Goal: Find specific page/section: Find specific page/section

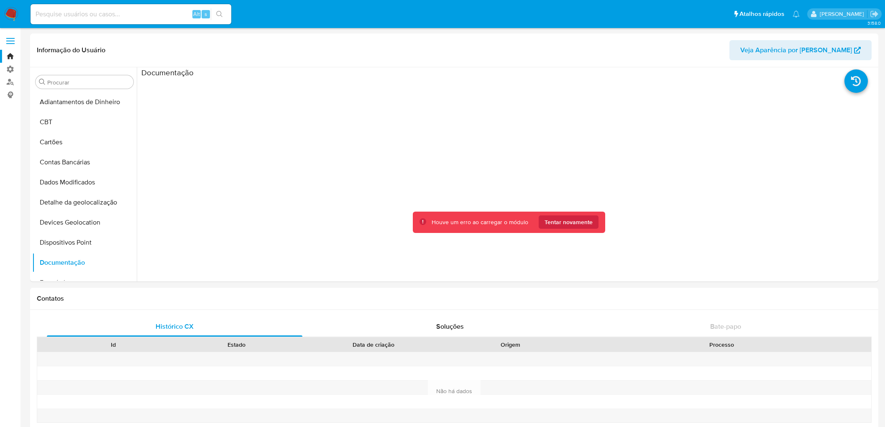
select select "10"
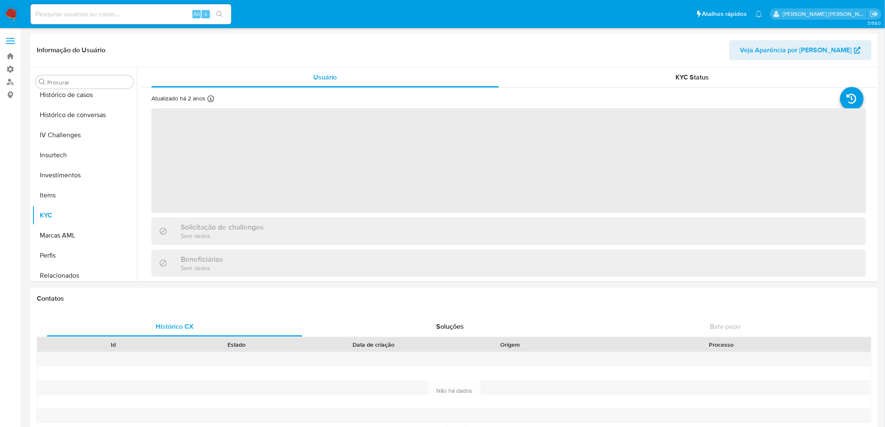
scroll to position [313, 0]
click at [69, 16] on input at bounding box center [131, 14] width 201 height 11
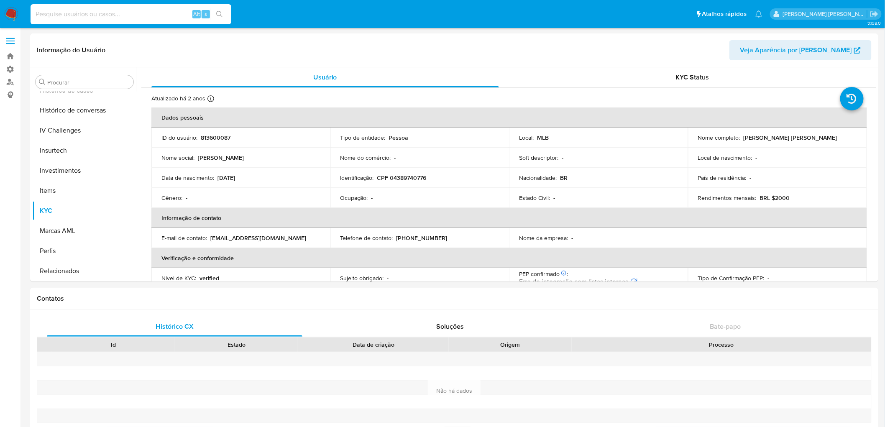
paste input "1974862543"
type input "1974862543"
select select "10"
type input "1974862543"
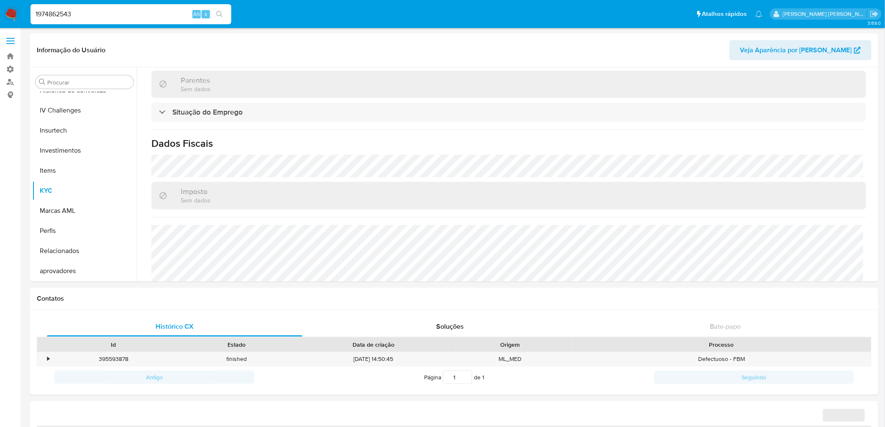
scroll to position [356, 0]
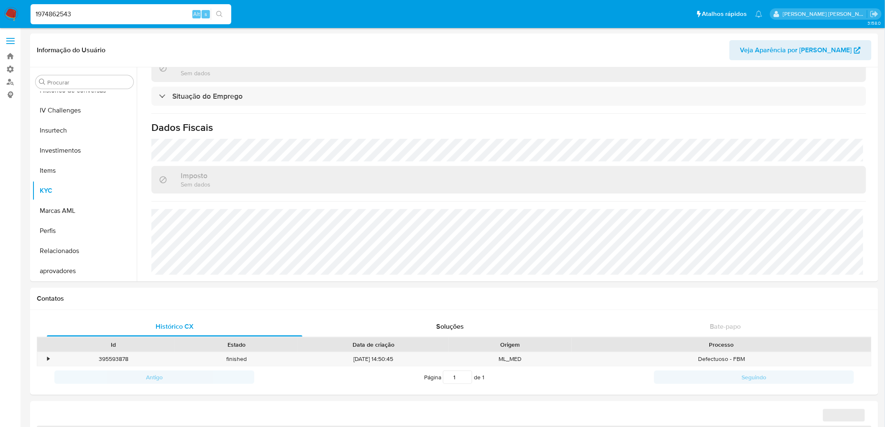
select select "10"
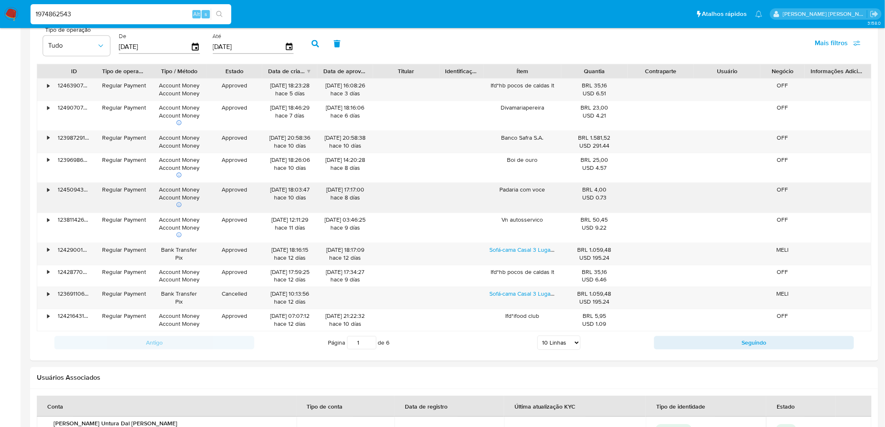
scroll to position [697, 0]
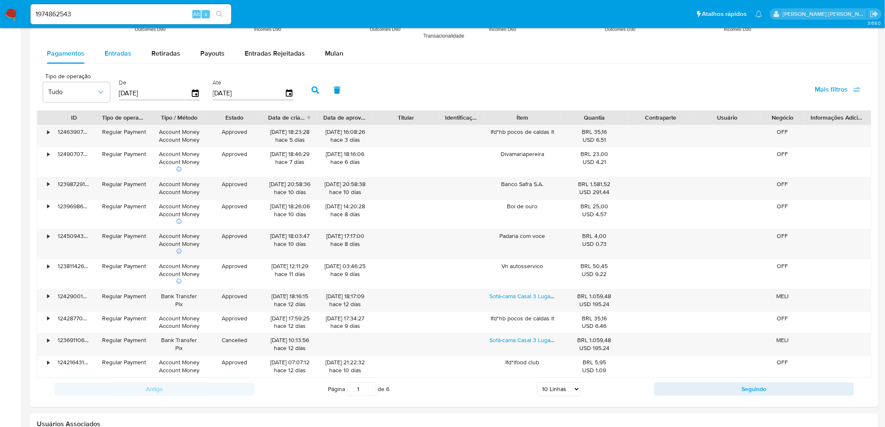
click at [120, 54] on span "Entradas" at bounding box center [118, 54] width 27 height 10
select select "10"
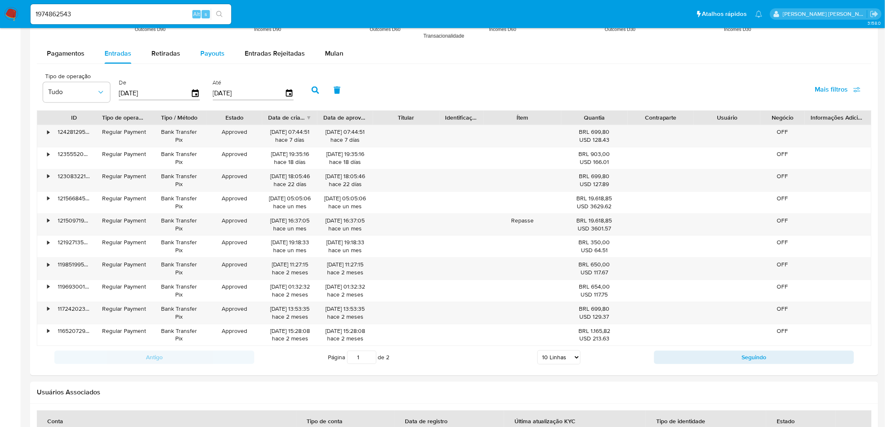
click at [206, 51] on span "Payouts" at bounding box center [212, 54] width 24 height 10
select select "10"
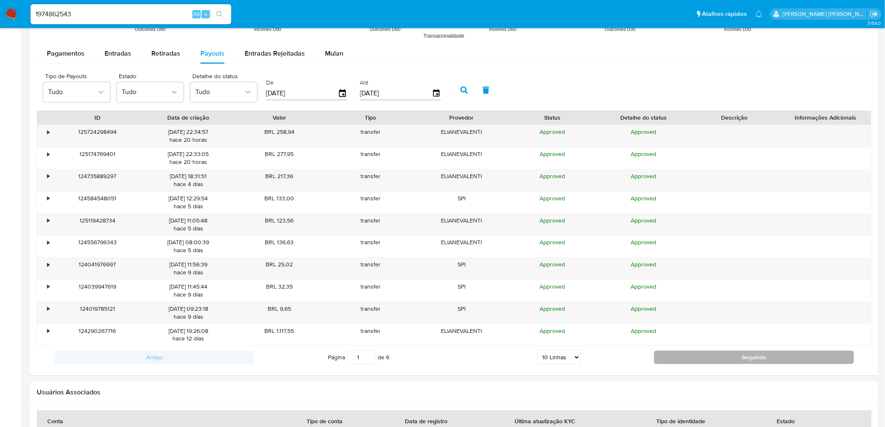
click at [745, 360] on button "Seguindo" at bounding box center [754, 356] width 200 height 13
type input "4"
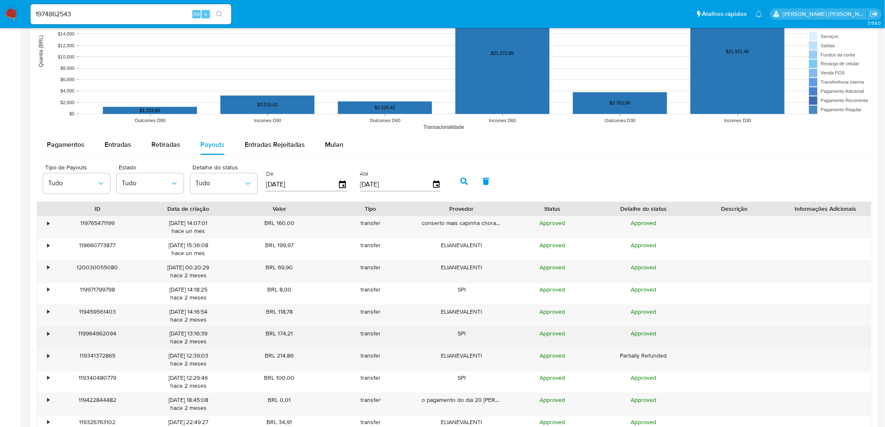
scroll to position [557, 0]
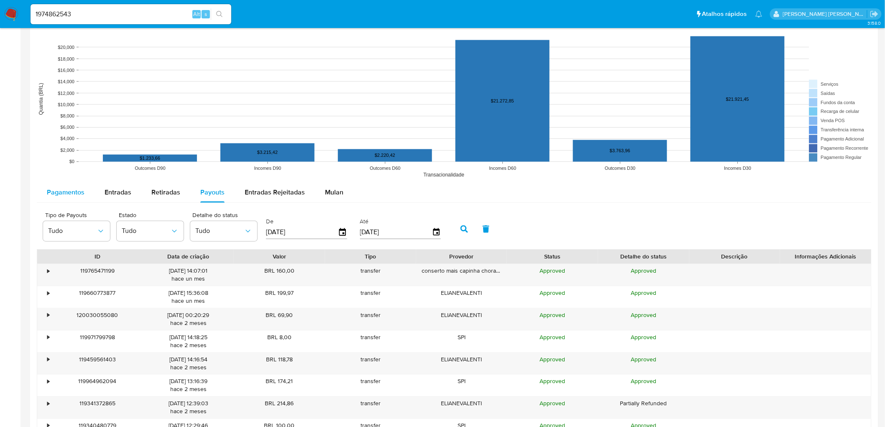
click at [77, 192] on span "Pagamentos" at bounding box center [66, 193] width 38 height 10
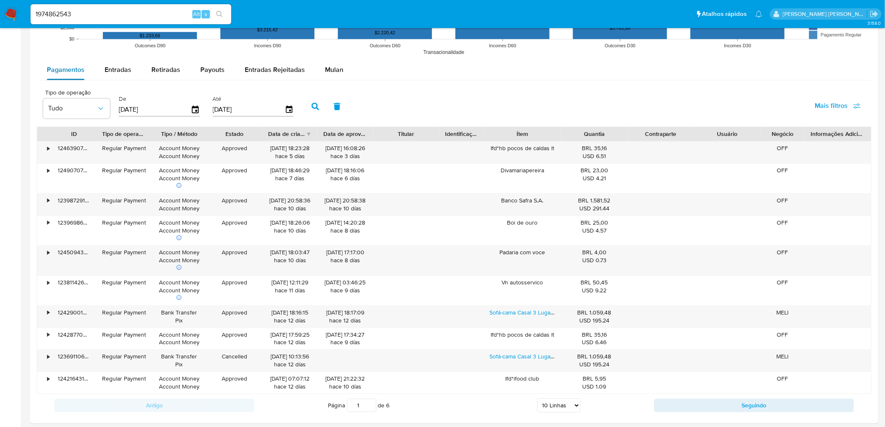
scroll to position [697, 0]
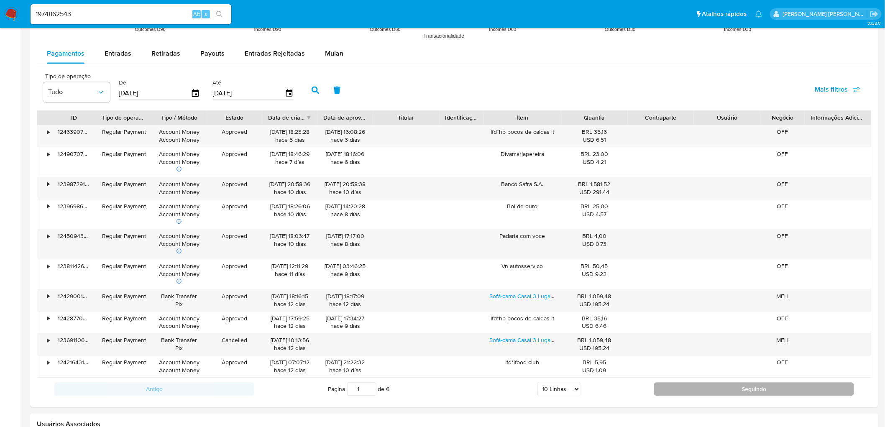
click at [695, 393] on button "Seguindo" at bounding box center [754, 388] width 200 height 13
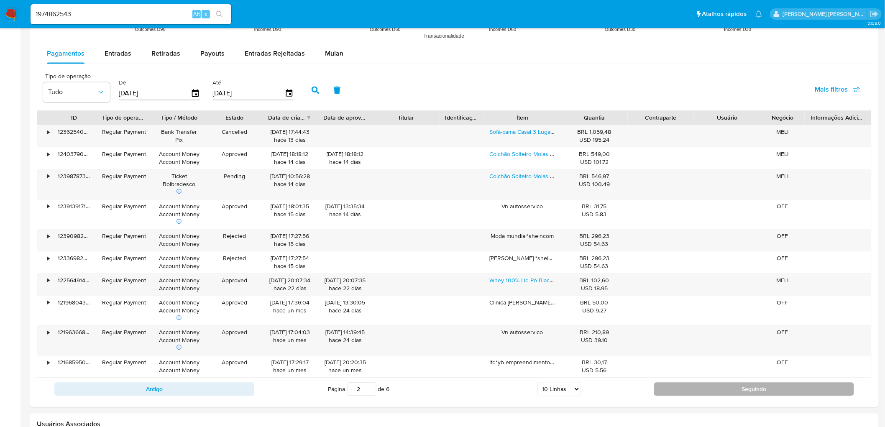
click at [695, 393] on button "Seguindo" at bounding box center [754, 388] width 200 height 13
type input "3"
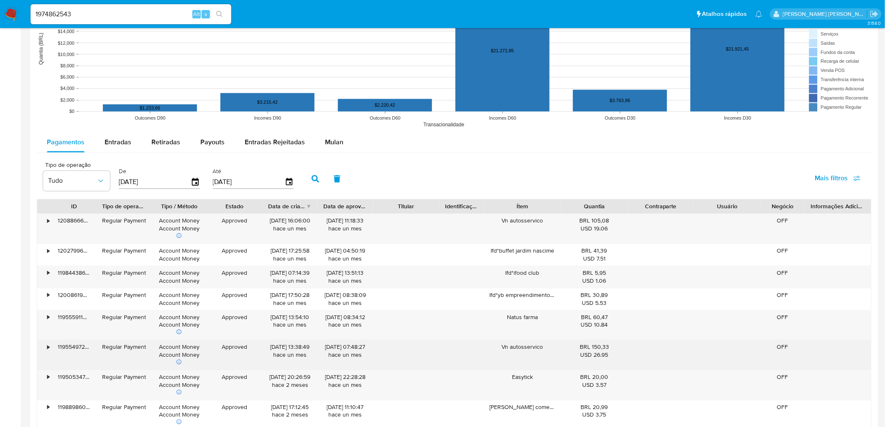
scroll to position [604, 0]
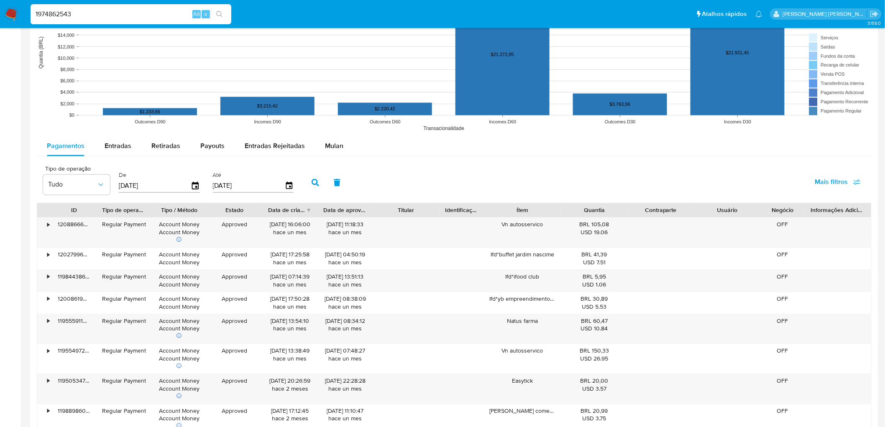
click at [102, 13] on input "1974862543" at bounding box center [131, 14] width 201 height 11
paste input "--MENOR DE IDADE TRANSACIONANDO PIX (SOMENTE MONEY OUT) SELECT DISTINCT(CAST(VU…"
click at [127, 15] on input "1974862543" at bounding box center [131, 14] width 201 height 11
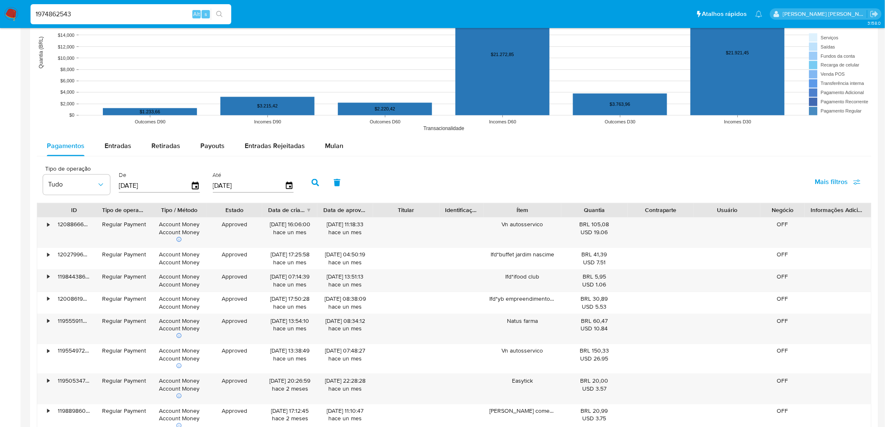
click at [127, 15] on input "1974862543" at bounding box center [131, 14] width 201 height 11
paste input "547842284"
type input "547842284"
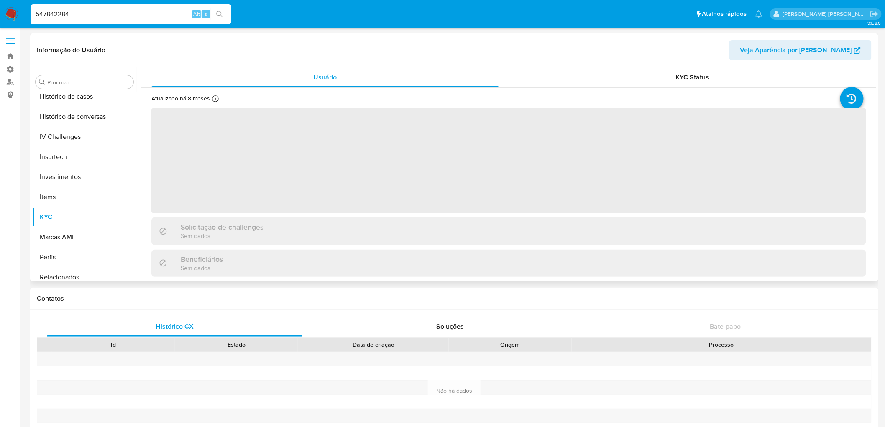
scroll to position [313, 0]
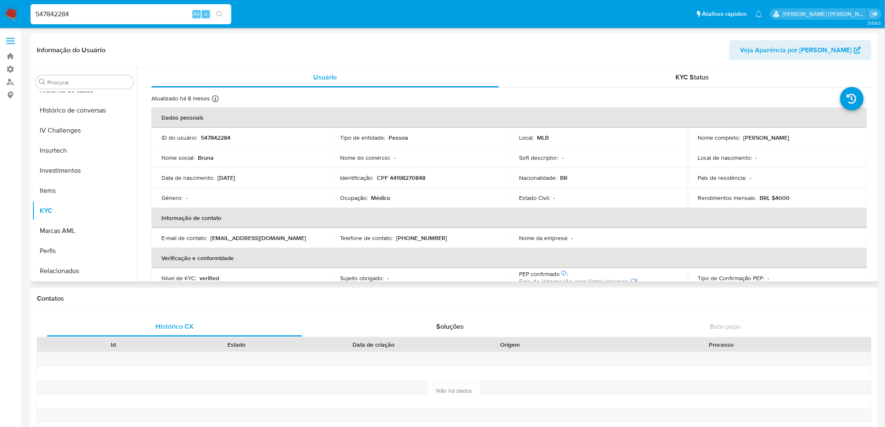
select select "10"
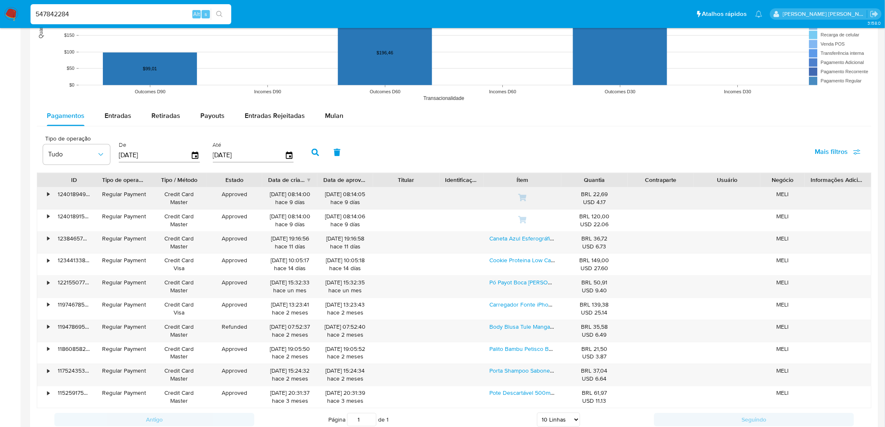
scroll to position [701, 0]
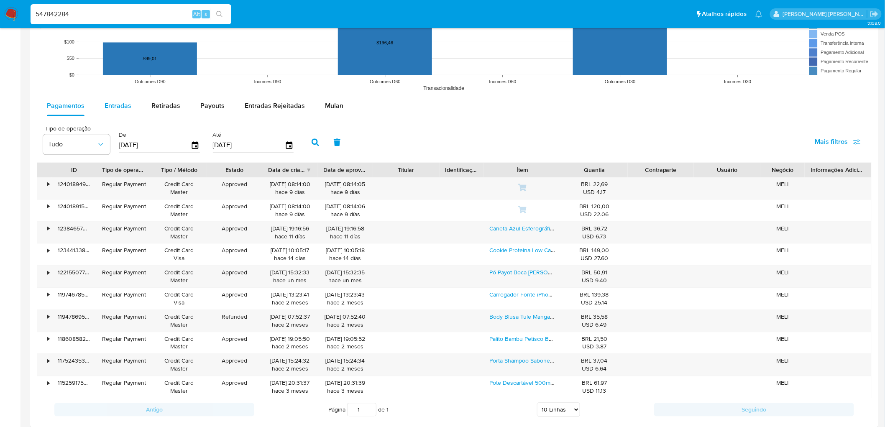
click at [122, 112] on div "Entradas" at bounding box center [118, 106] width 27 height 20
select select "10"
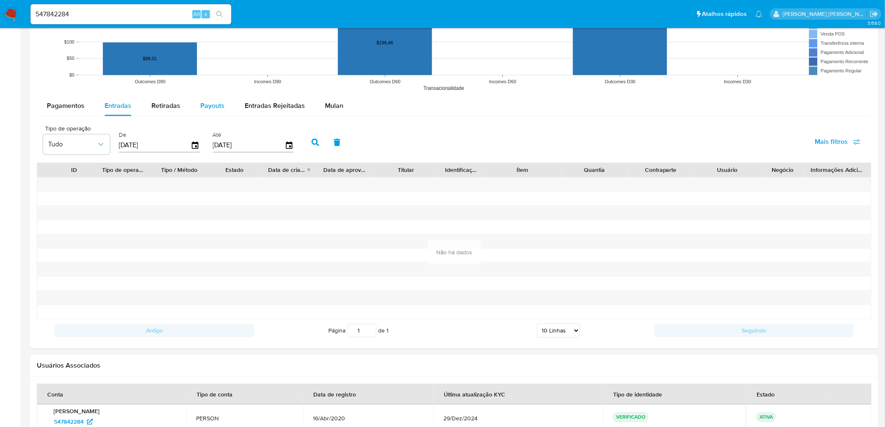
click at [215, 107] on span "Payouts" at bounding box center [212, 106] width 24 height 10
select select "10"
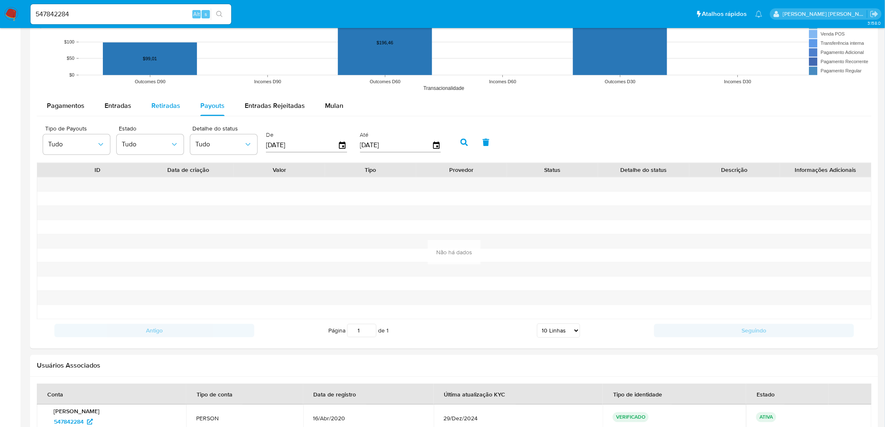
click at [168, 105] on span "Retiradas" at bounding box center [165, 106] width 29 height 10
select select "10"
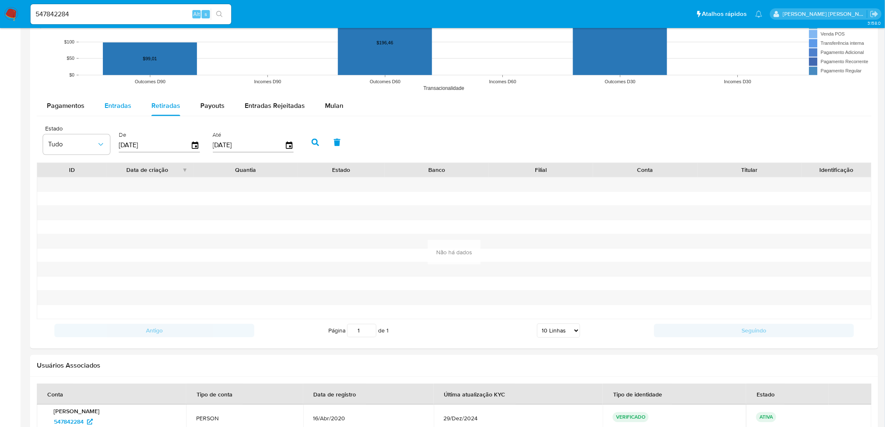
click at [125, 103] on span "Entradas" at bounding box center [118, 106] width 27 height 10
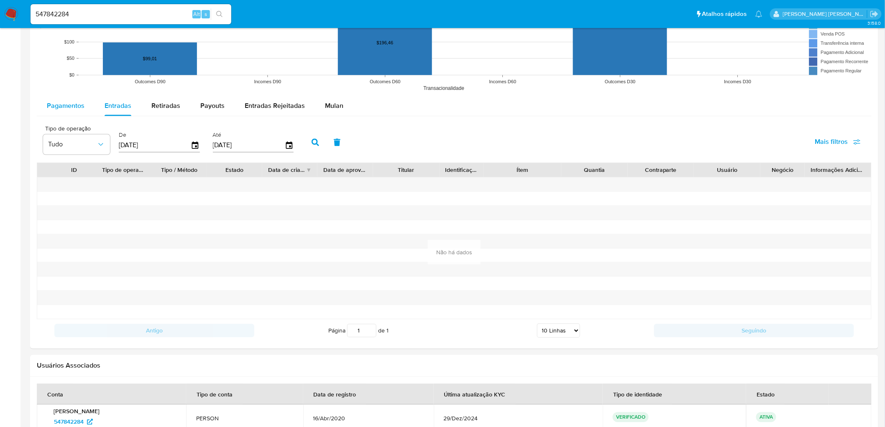
click at [79, 103] on span "Pagamentos" at bounding box center [66, 106] width 38 height 10
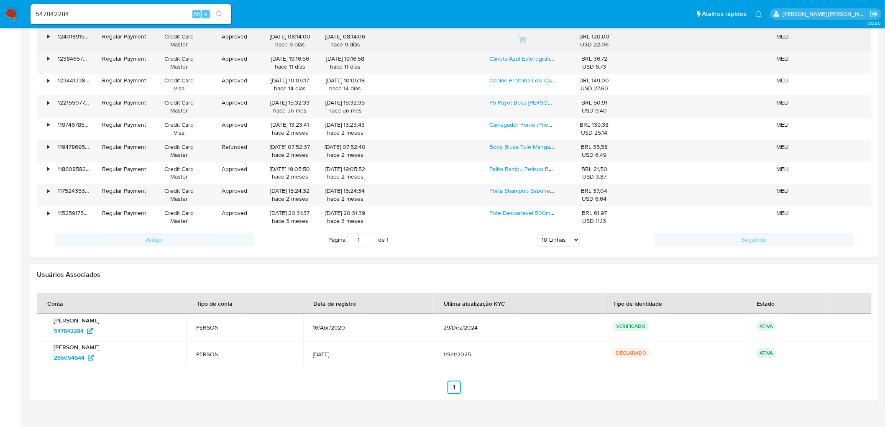
scroll to position [887, 0]
